Goal: Task Accomplishment & Management: Use online tool/utility

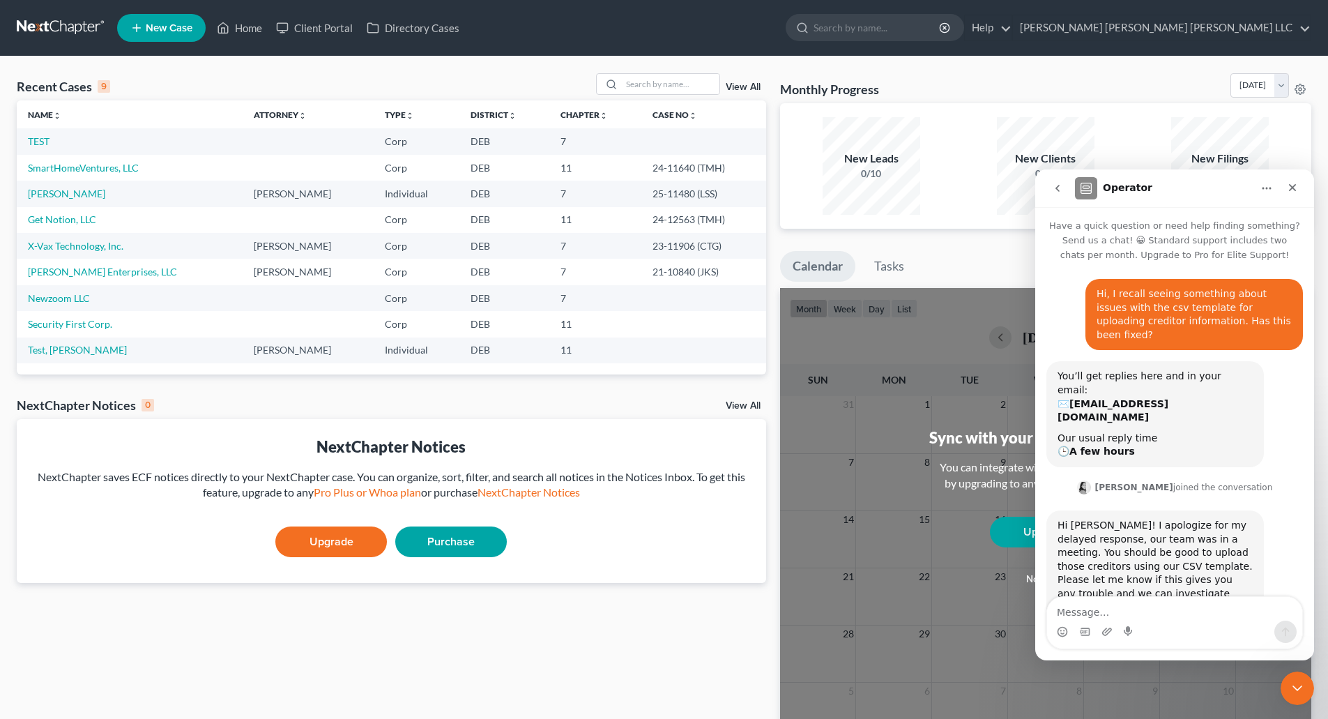
scroll to position [1, 0]
click at [46, 146] on link "TEST" at bounding box center [39, 141] width 22 height 12
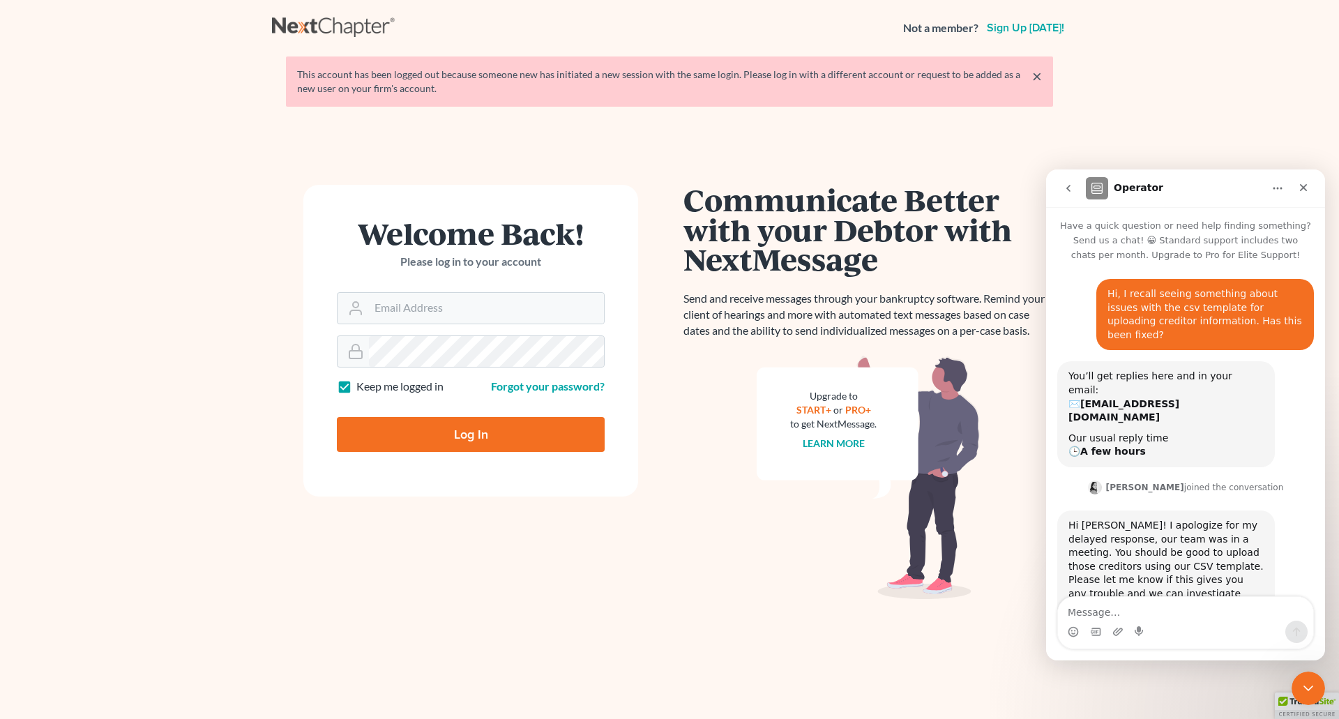
scroll to position [1, 0]
type input "[EMAIL_ADDRESS][DOMAIN_NAME]"
click at [417, 423] on input "Log In" at bounding box center [471, 434] width 268 height 35
type input "Thinking..."
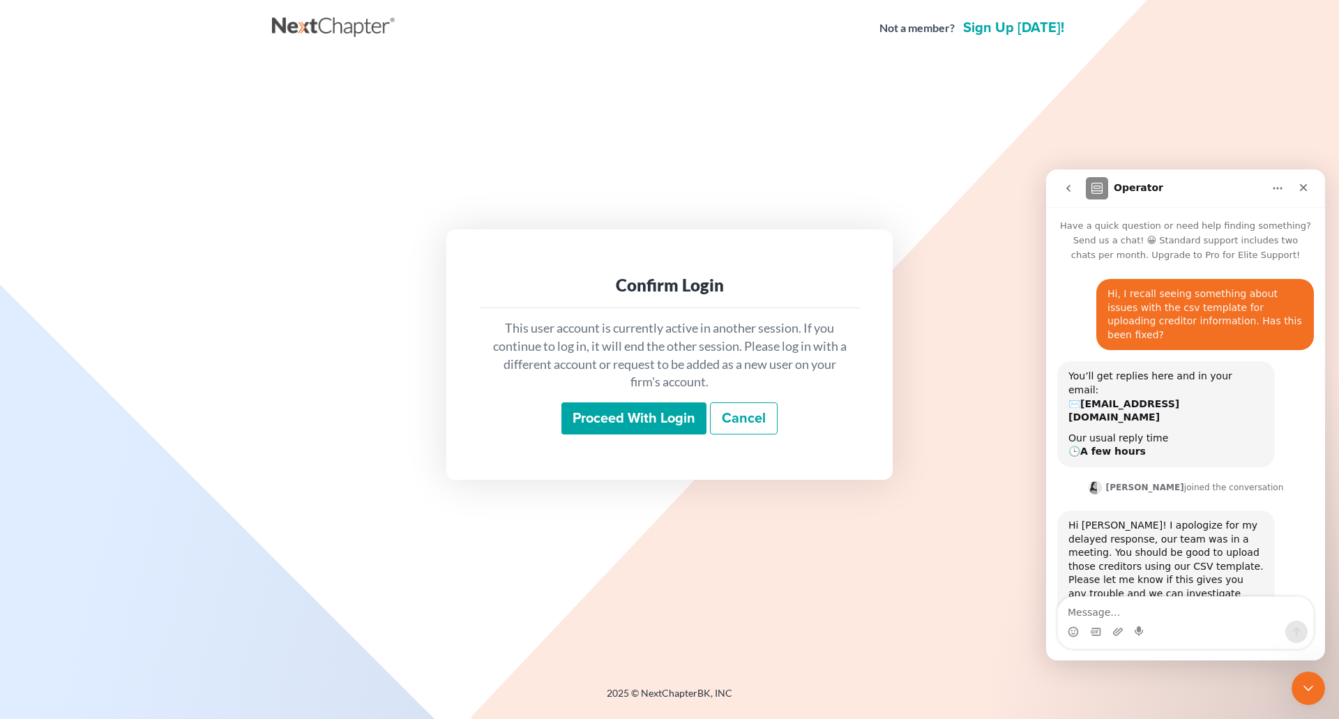
scroll to position [1, 0]
click at [668, 424] on input "Proceed with login" at bounding box center [633, 418] width 145 height 32
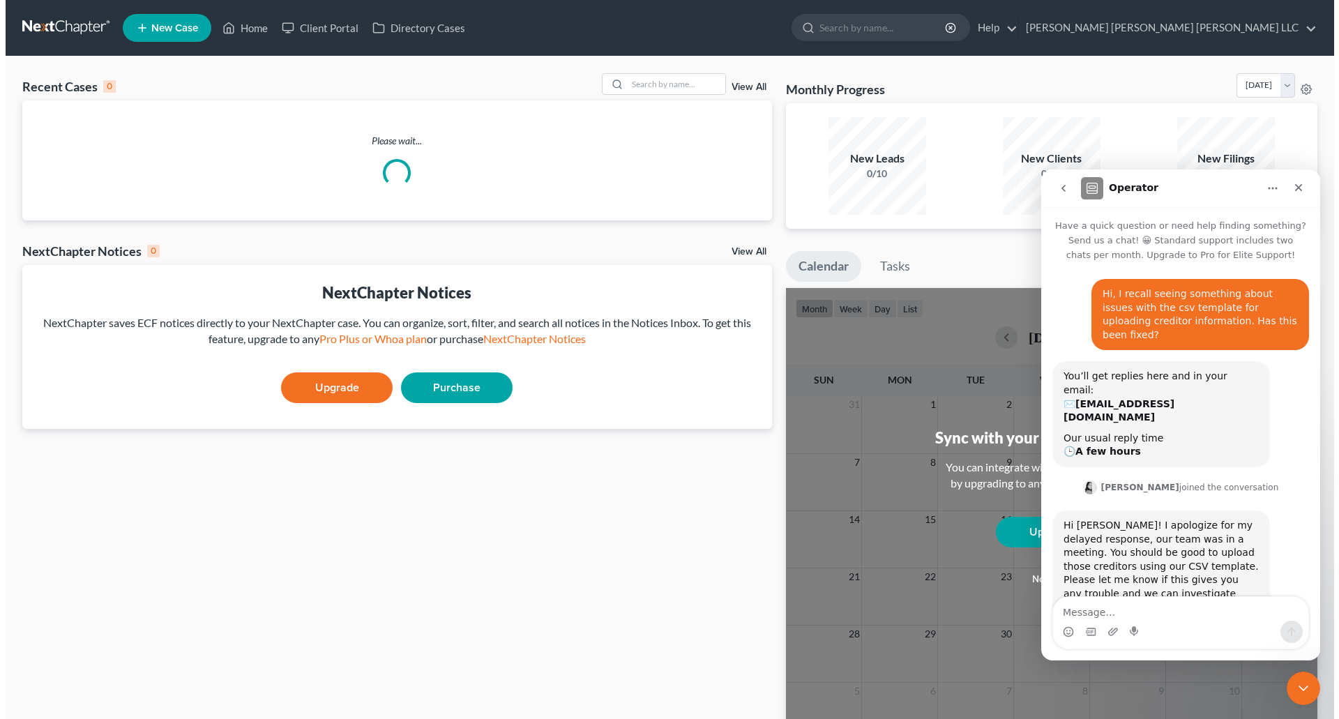
scroll to position [1, 0]
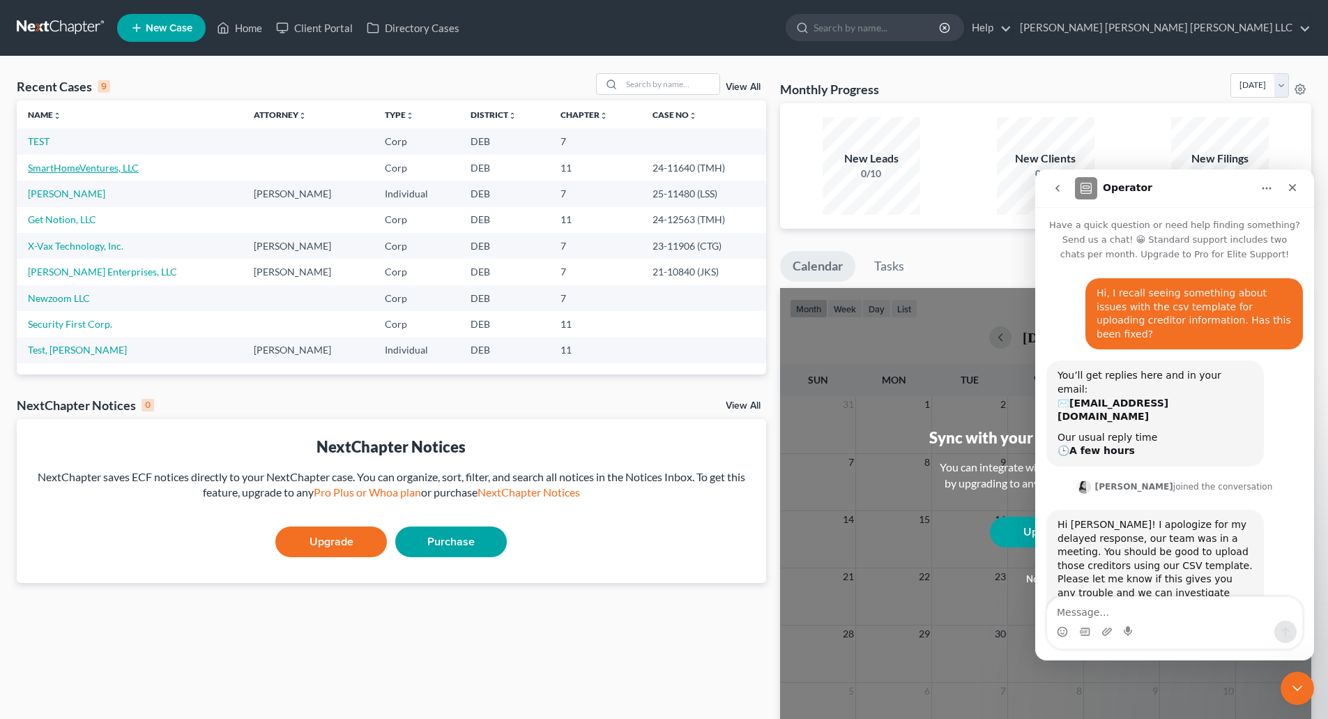
click at [82, 169] on link "SmartHomeVentures, LLC" at bounding box center [83, 168] width 111 height 12
select select "4"
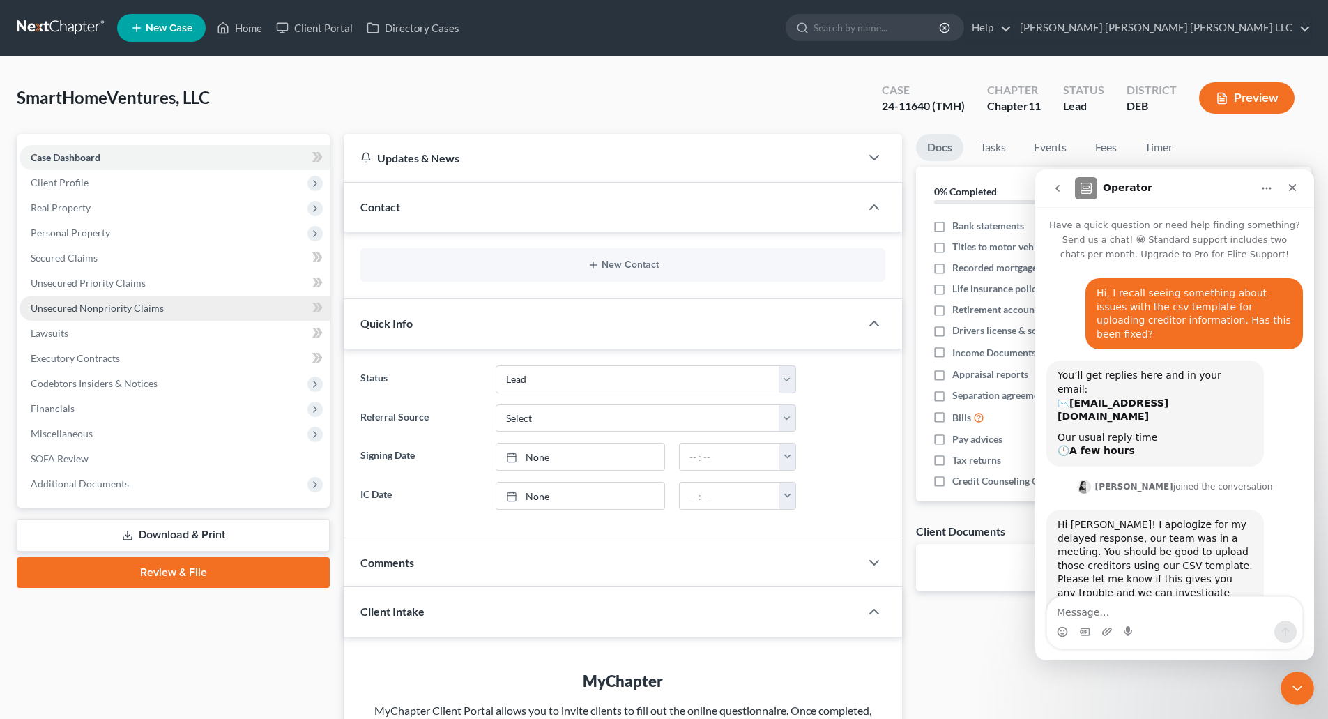
click at [73, 316] on link "Unsecured Nonpriority Claims" at bounding box center [175, 308] width 310 height 25
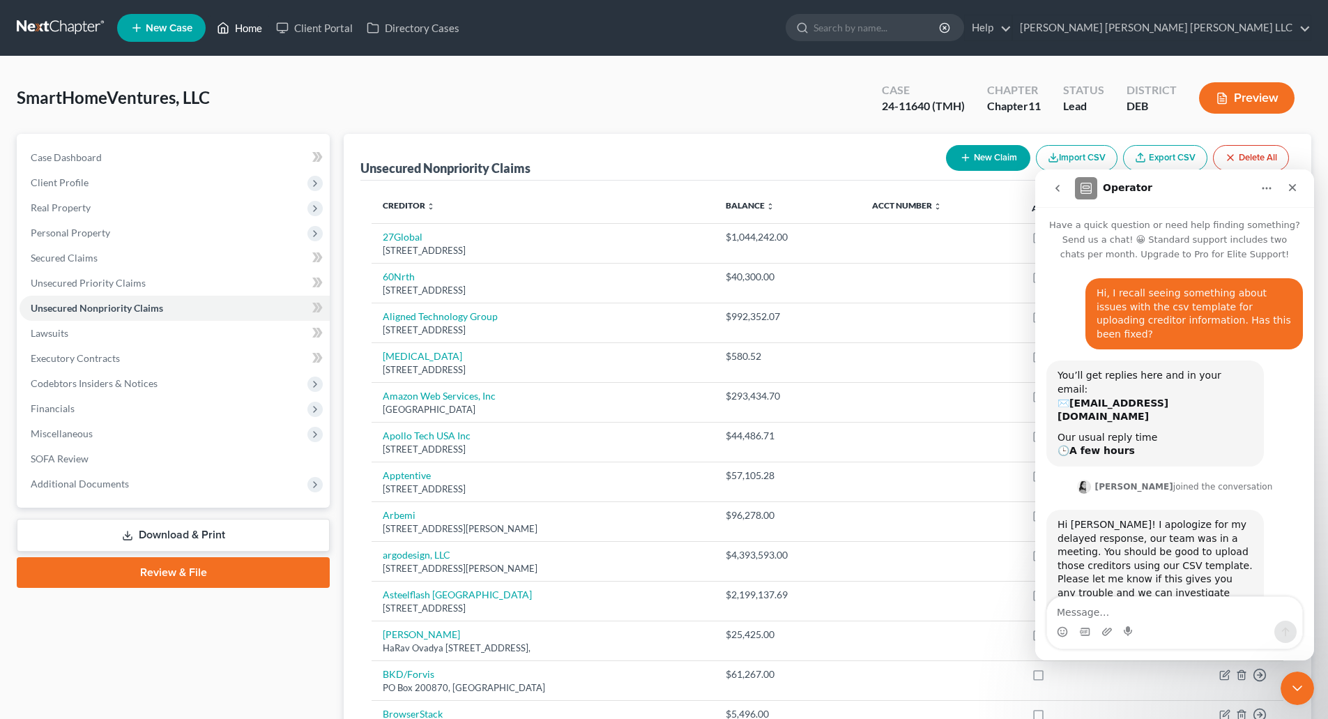
click at [246, 33] on link "Home" at bounding box center [239, 27] width 59 height 25
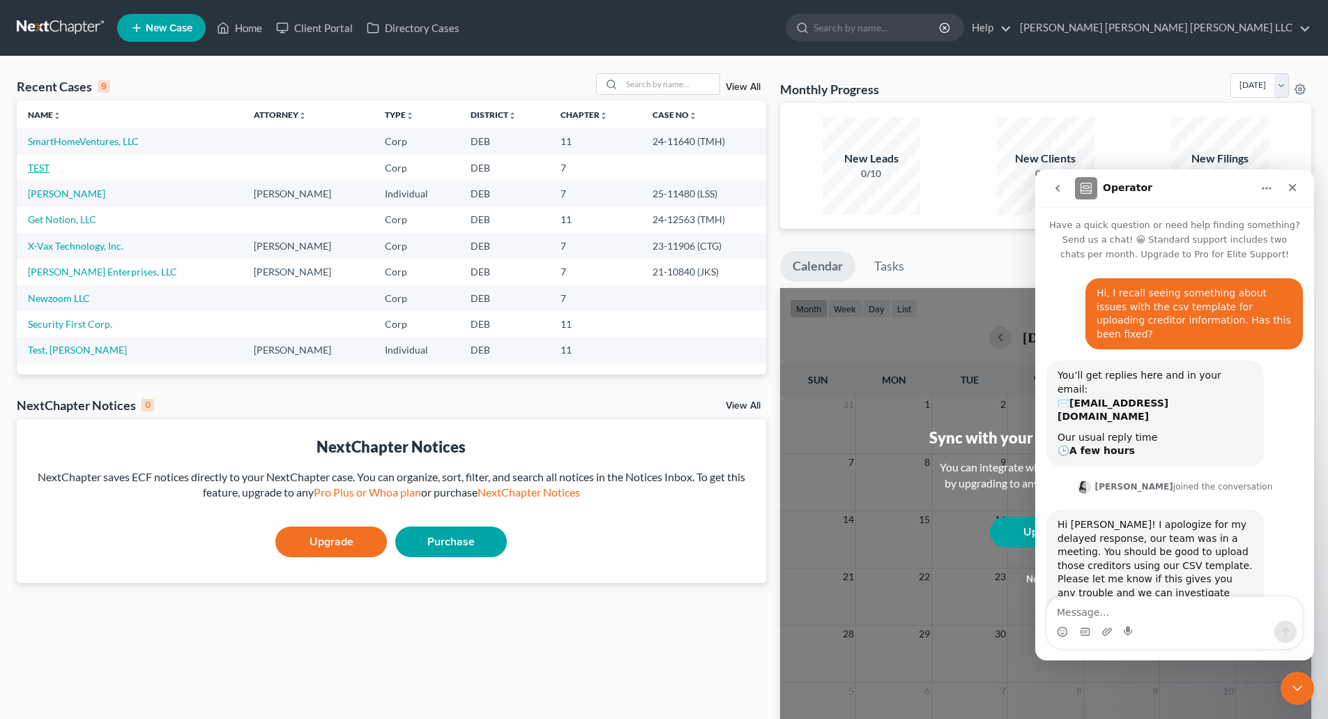
click at [45, 167] on link "TEST" at bounding box center [39, 168] width 22 height 12
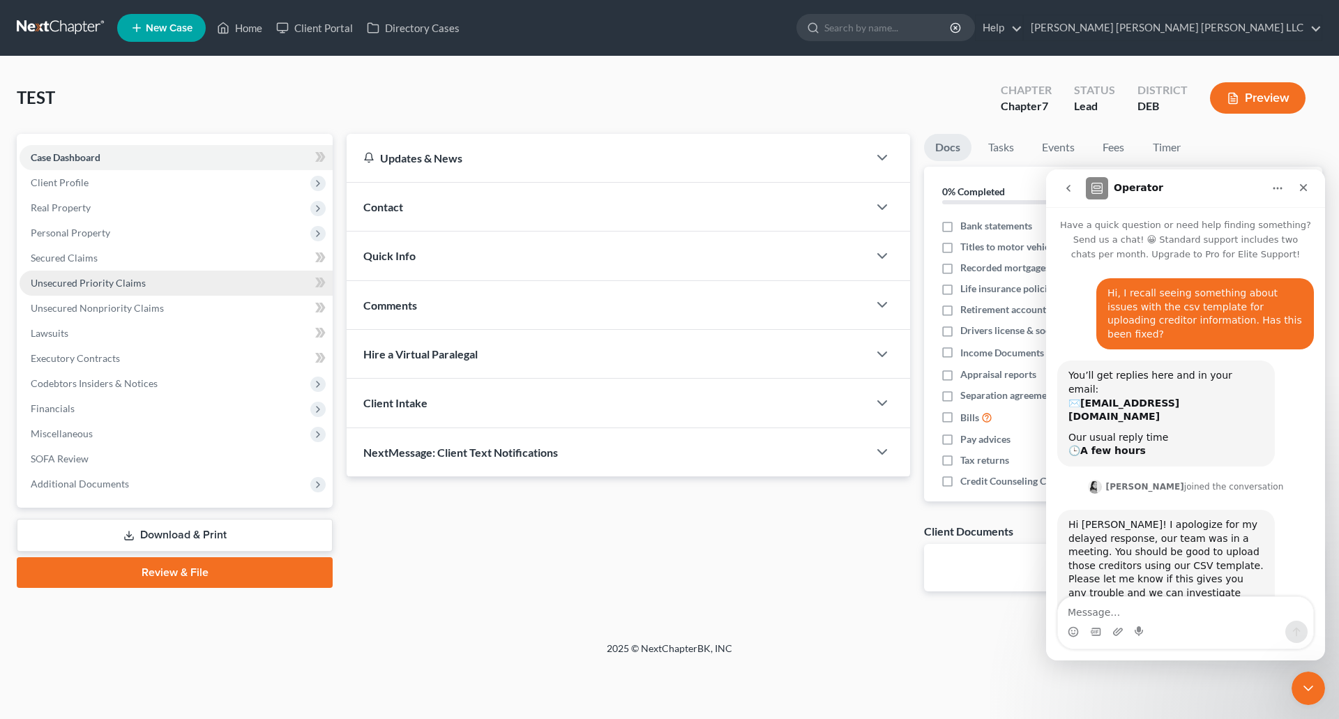
click at [85, 278] on span "Unsecured Priority Claims" at bounding box center [88, 283] width 115 height 12
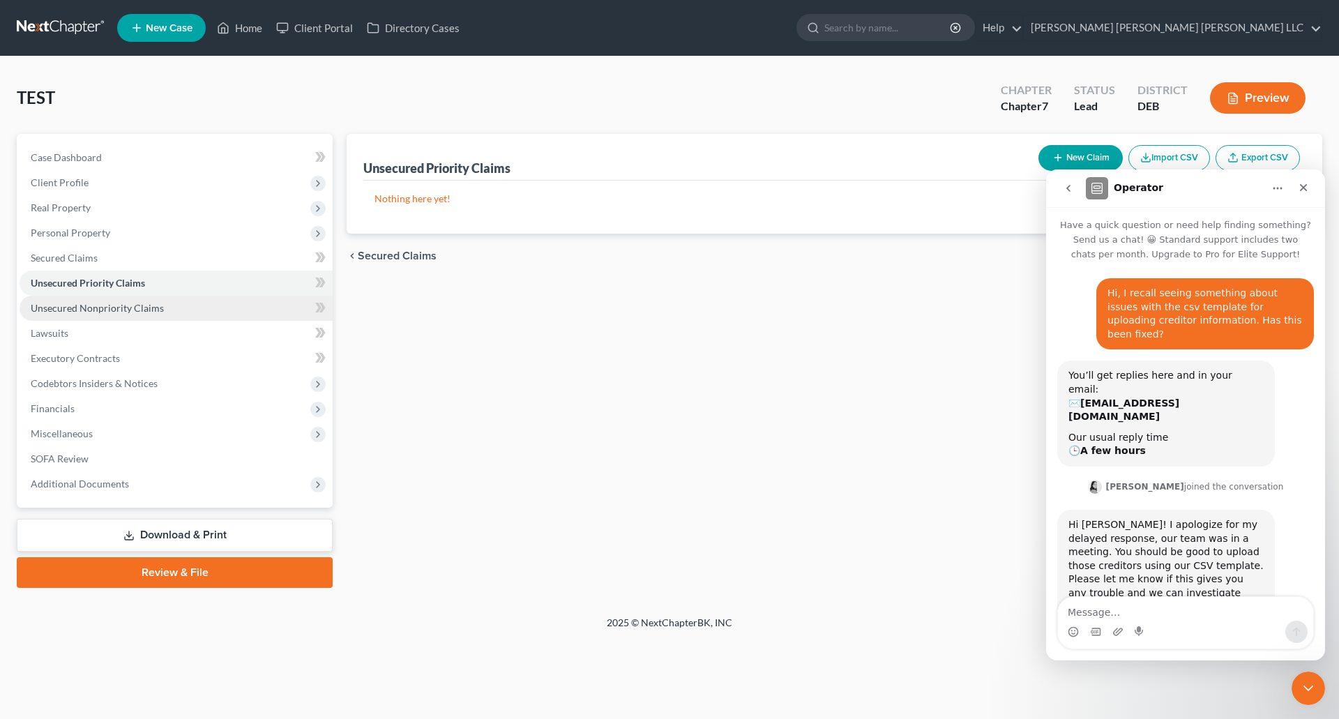
click at [116, 308] on span "Unsecured Nonpriority Claims" at bounding box center [97, 308] width 133 height 12
click at [1177, 156] on button "Import CSV" at bounding box center [1169, 158] width 82 height 26
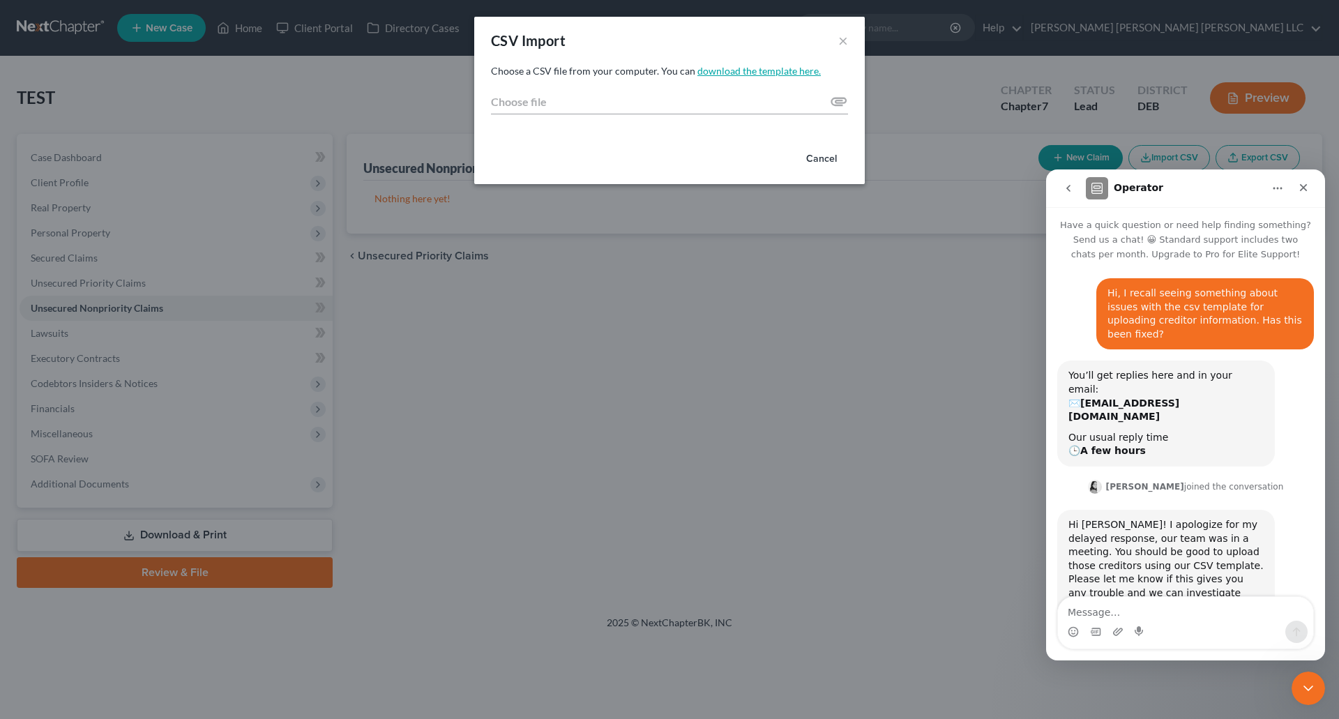
click at [745, 70] on link "download the template here." at bounding box center [758, 71] width 123 height 12
click at [1086, 609] on textarea "Message…" at bounding box center [1185, 609] width 255 height 24
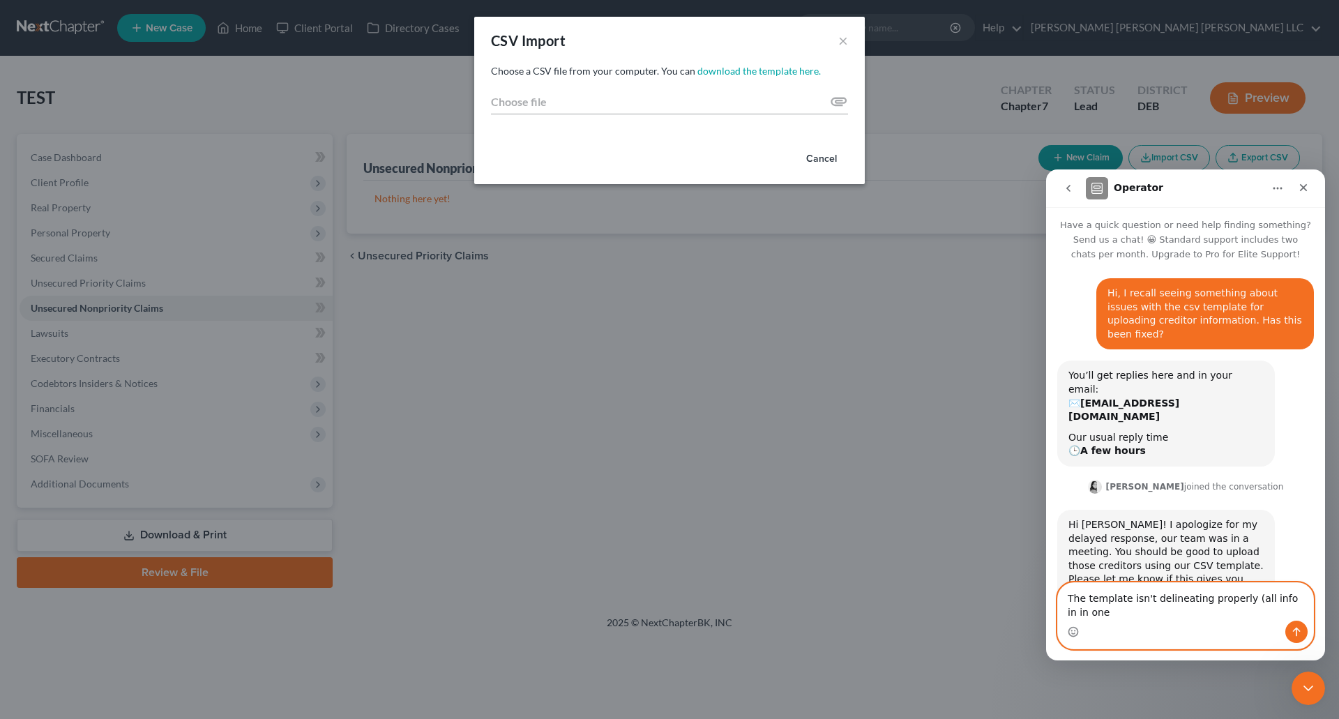
scroll to position [15, 0]
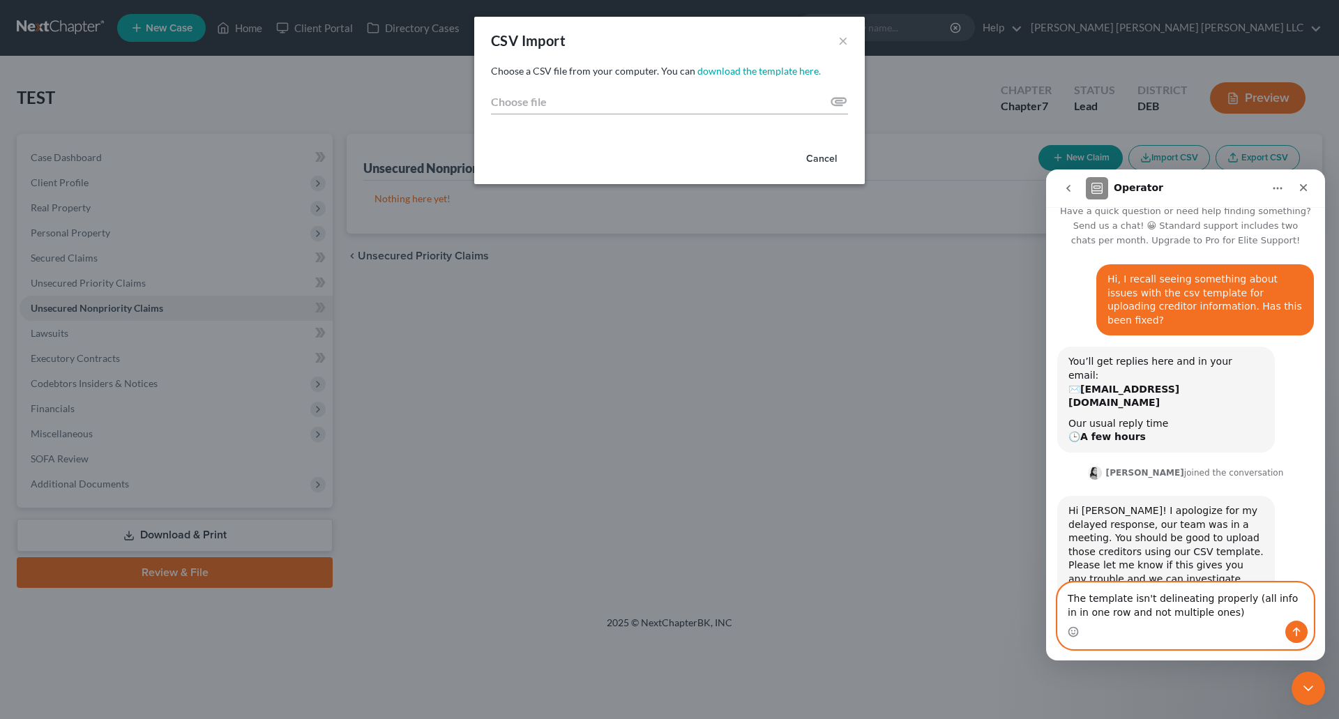
type textarea "The template isn't delineating properly (all info in in one row and not multipl…"
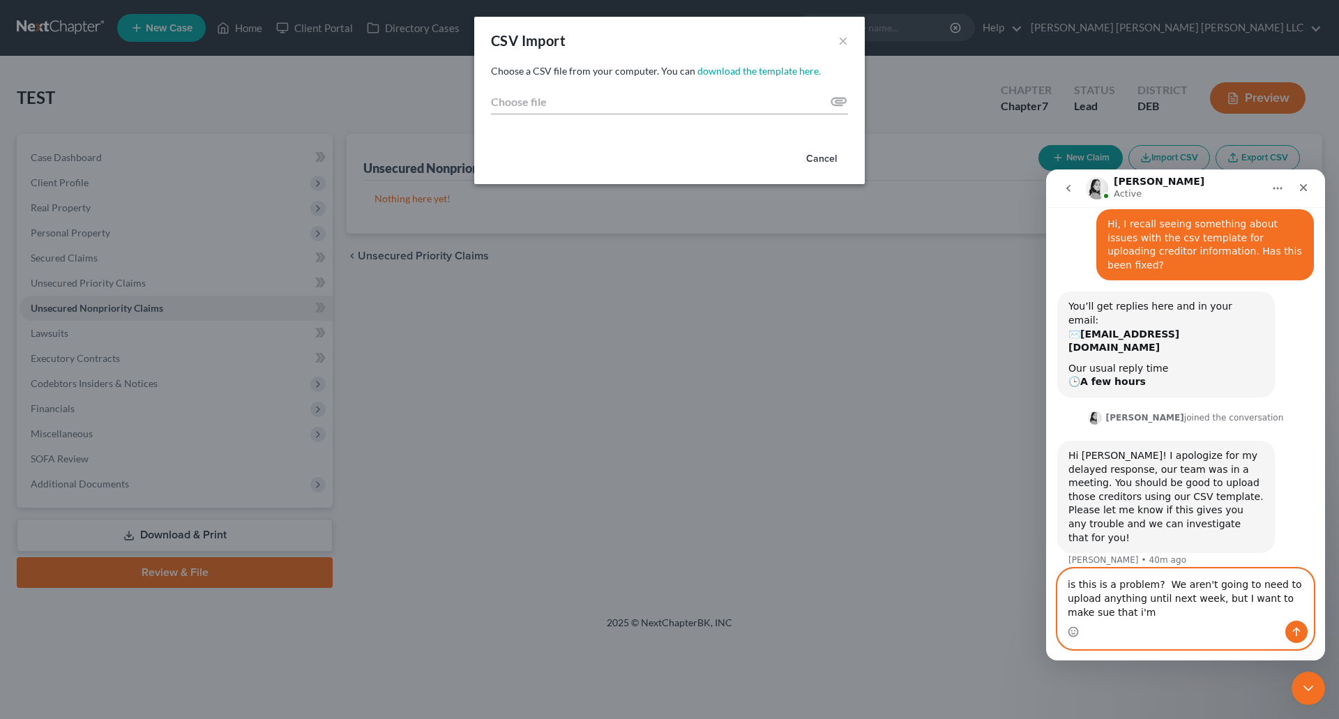
scroll to position [84, 0]
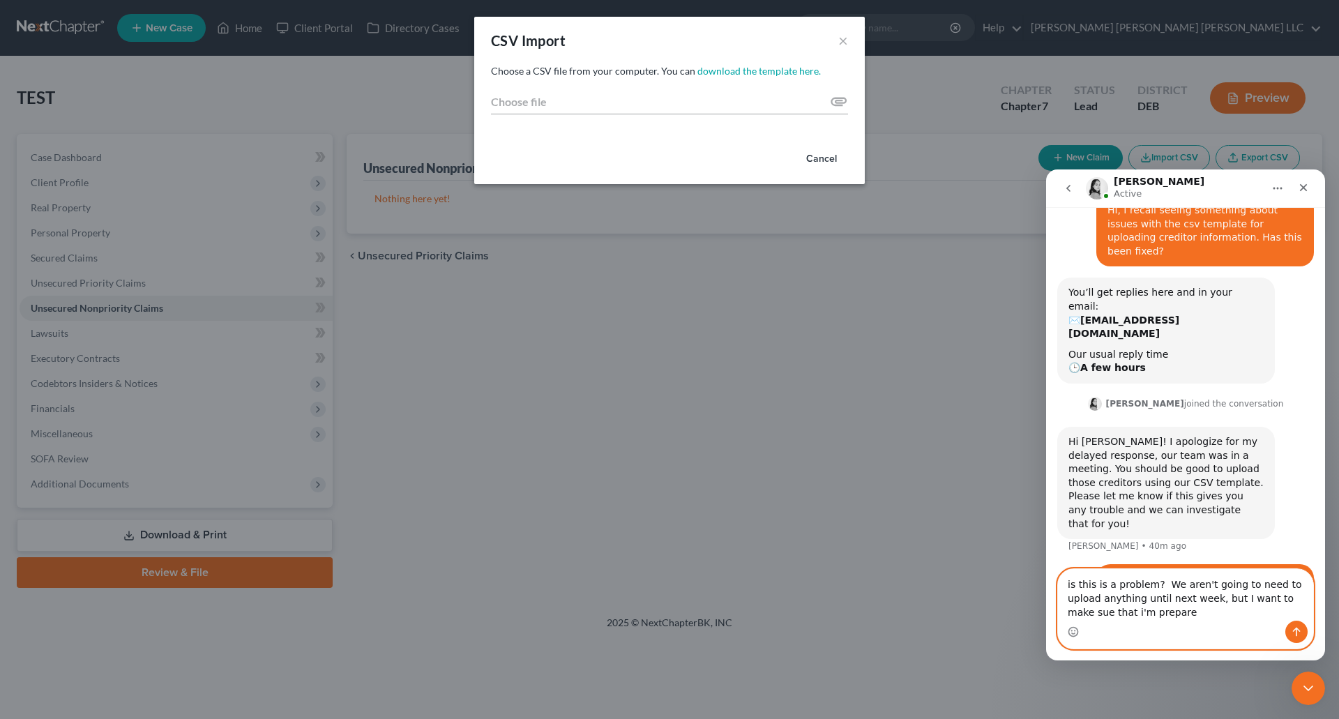
type textarea "is this is a problem? We aren't going to need to upload anything until next wee…"
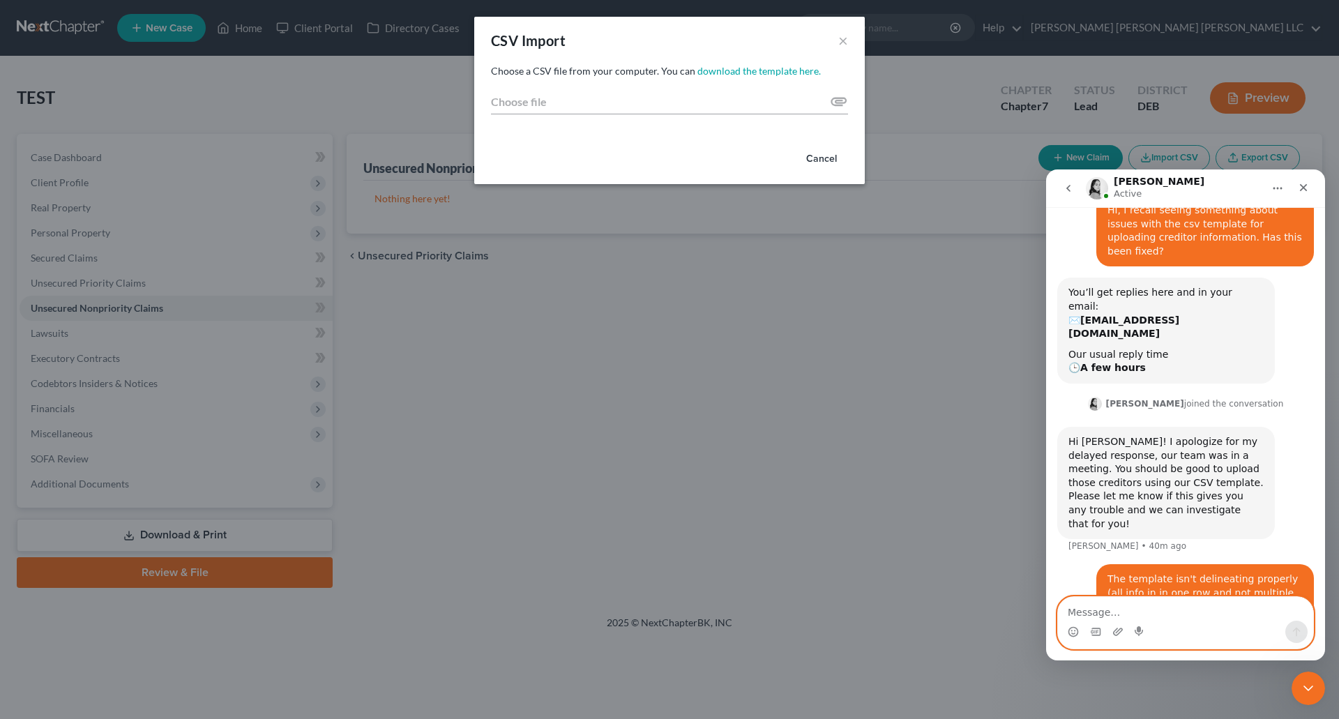
scroll to position [115, 0]
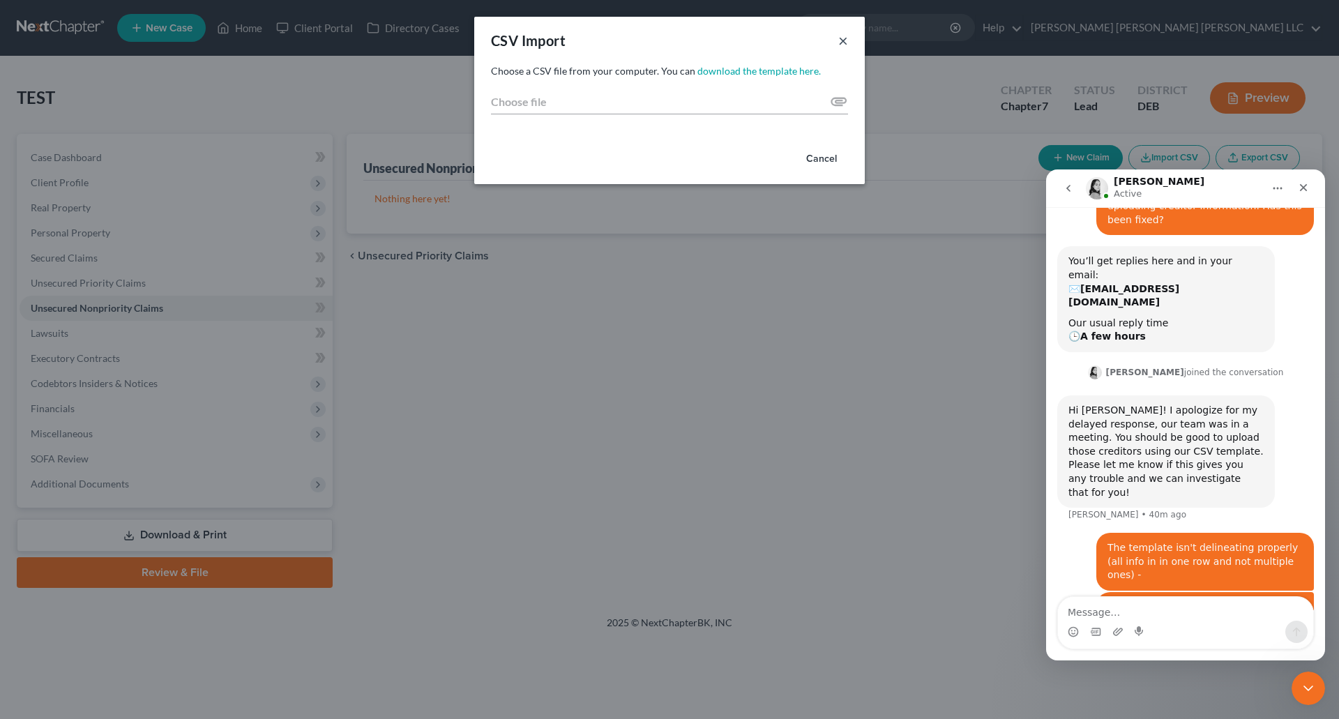
click at [840, 43] on button "×" at bounding box center [843, 40] width 10 height 17
